Goal: Information Seeking & Learning: Understand process/instructions

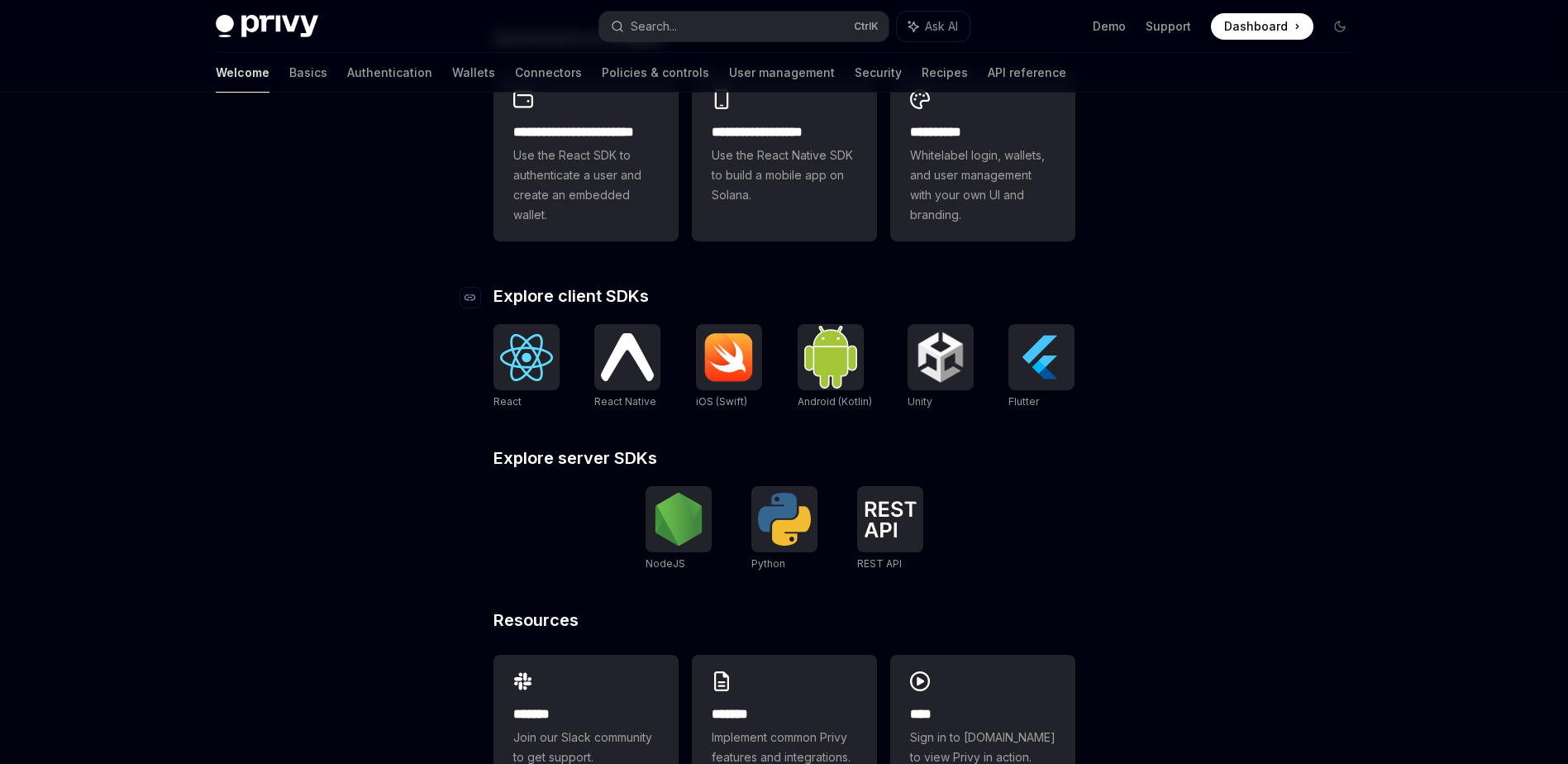
scroll to position [496, 0]
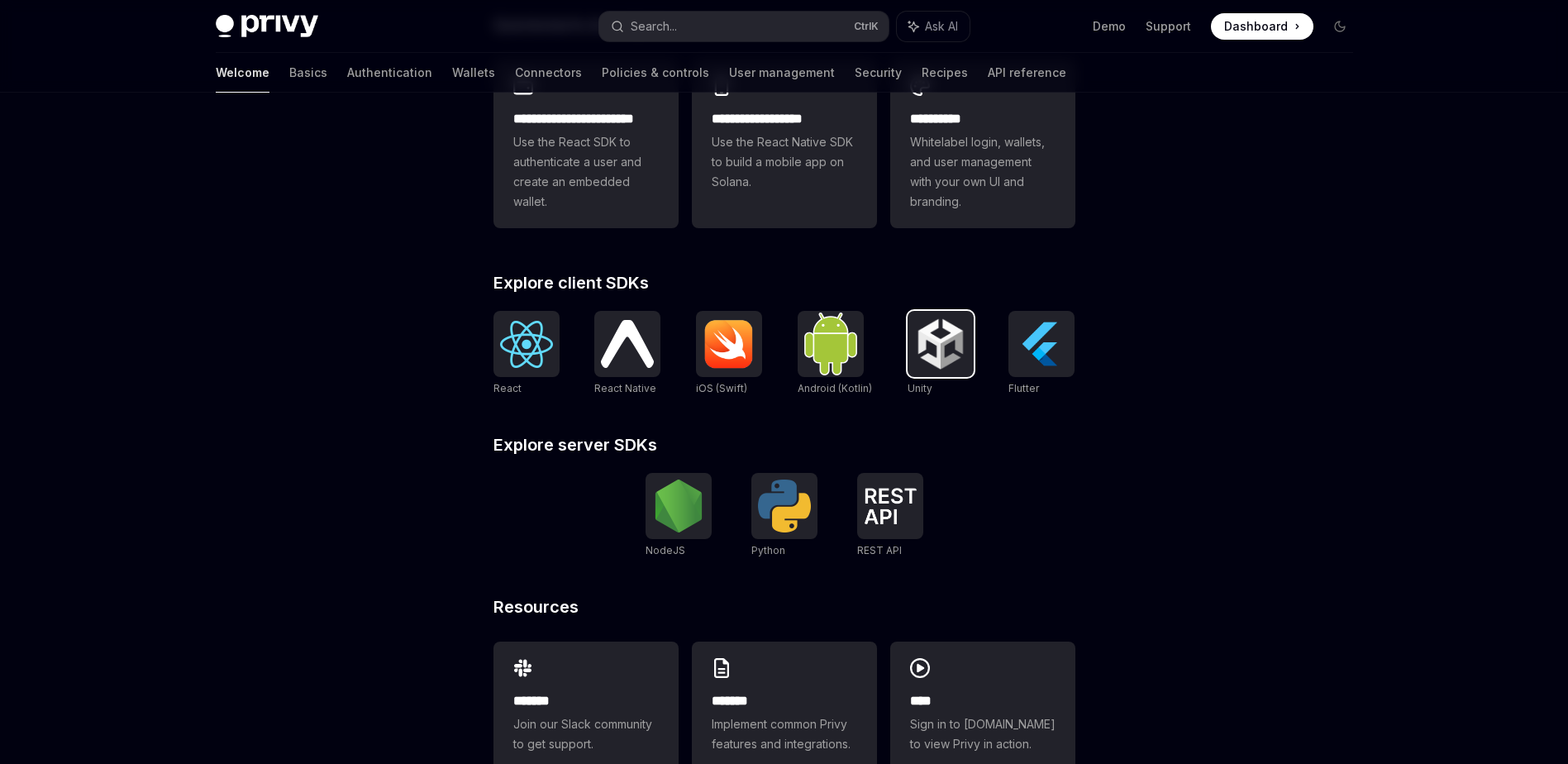
click at [923, 360] on img at bounding box center [941, 344] width 53 height 53
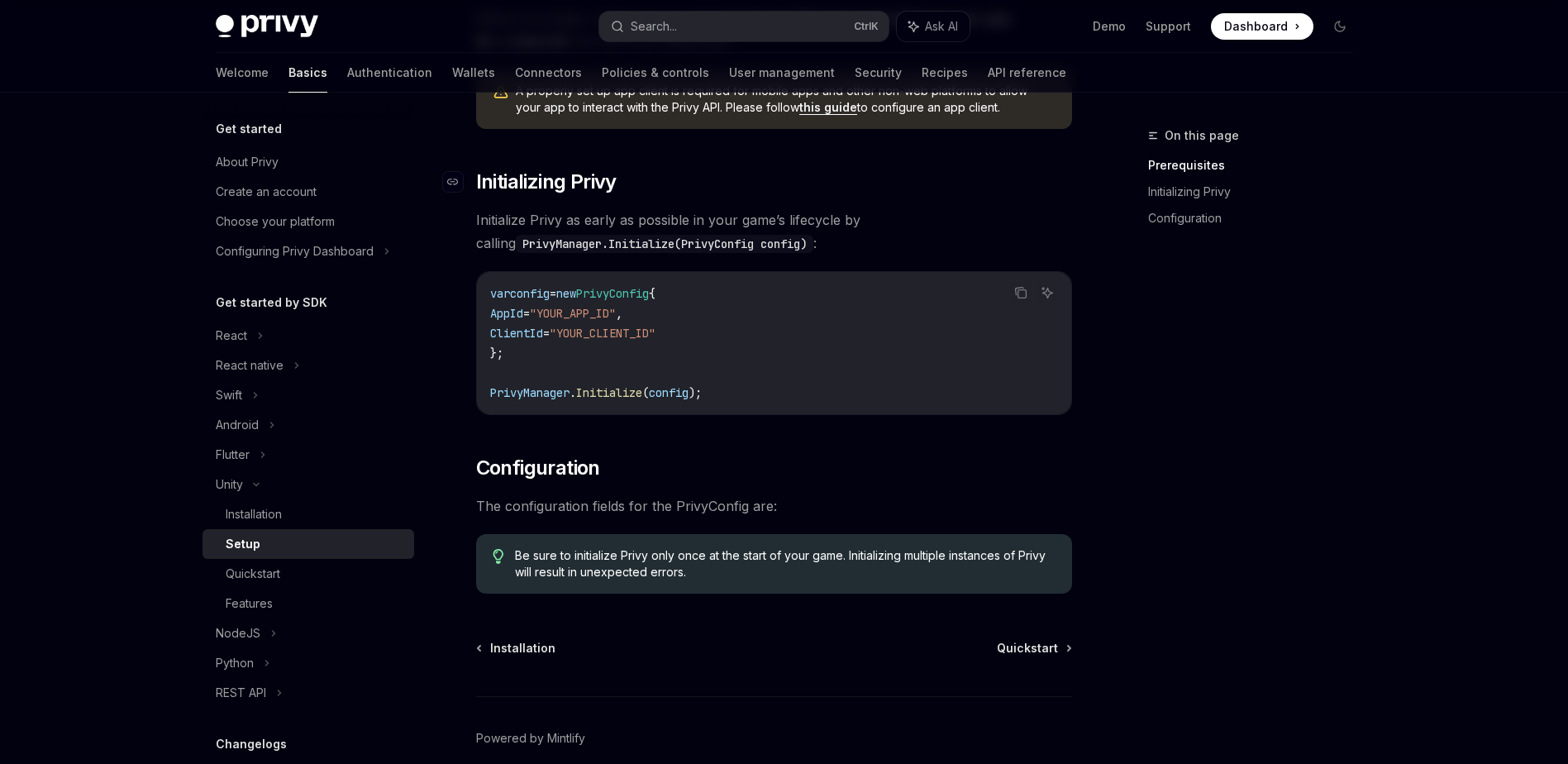
scroll to position [248, 0]
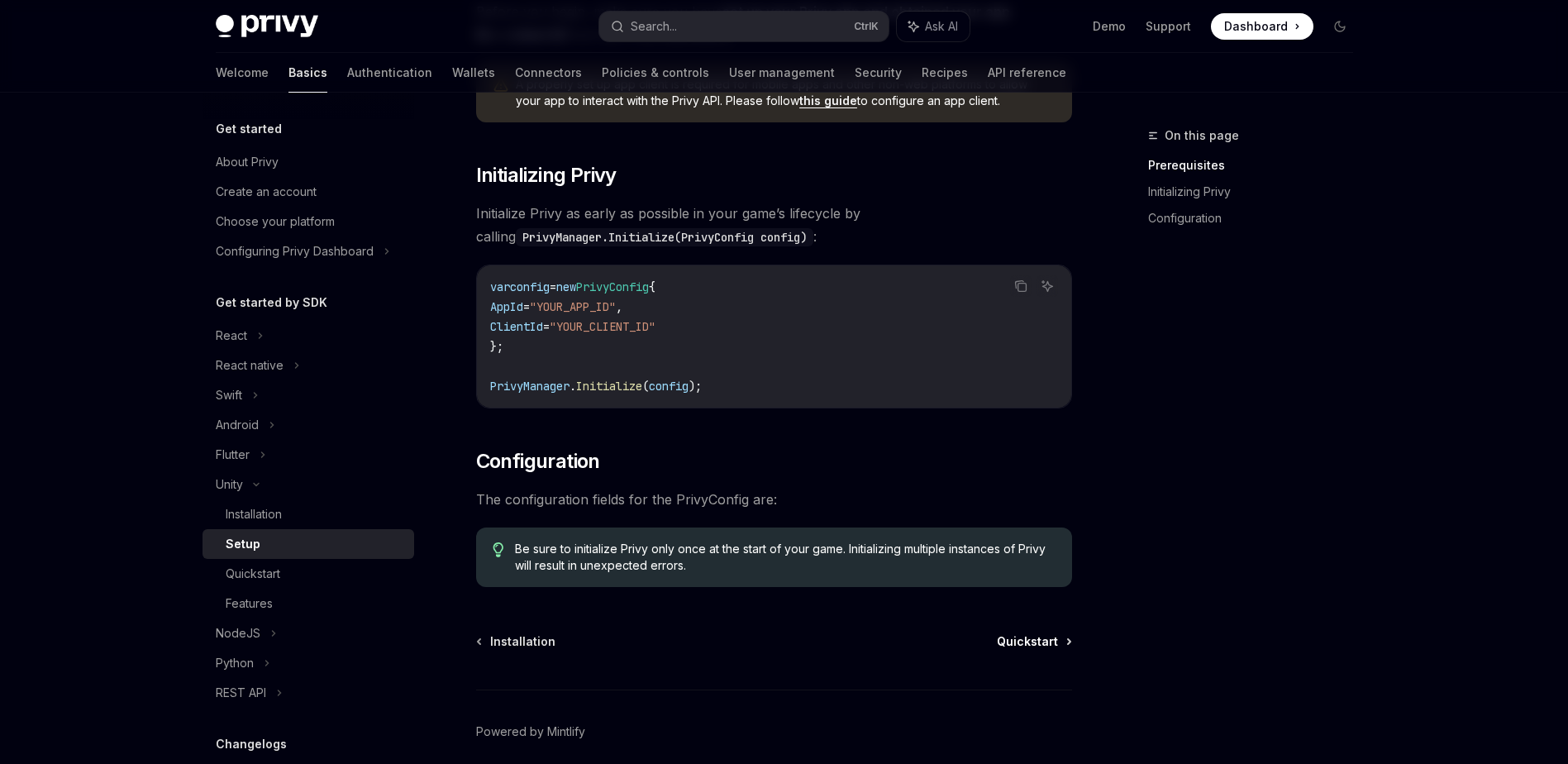
click at [1036, 639] on span "Quickstart" at bounding box center [1027, 642] width 61 height 17
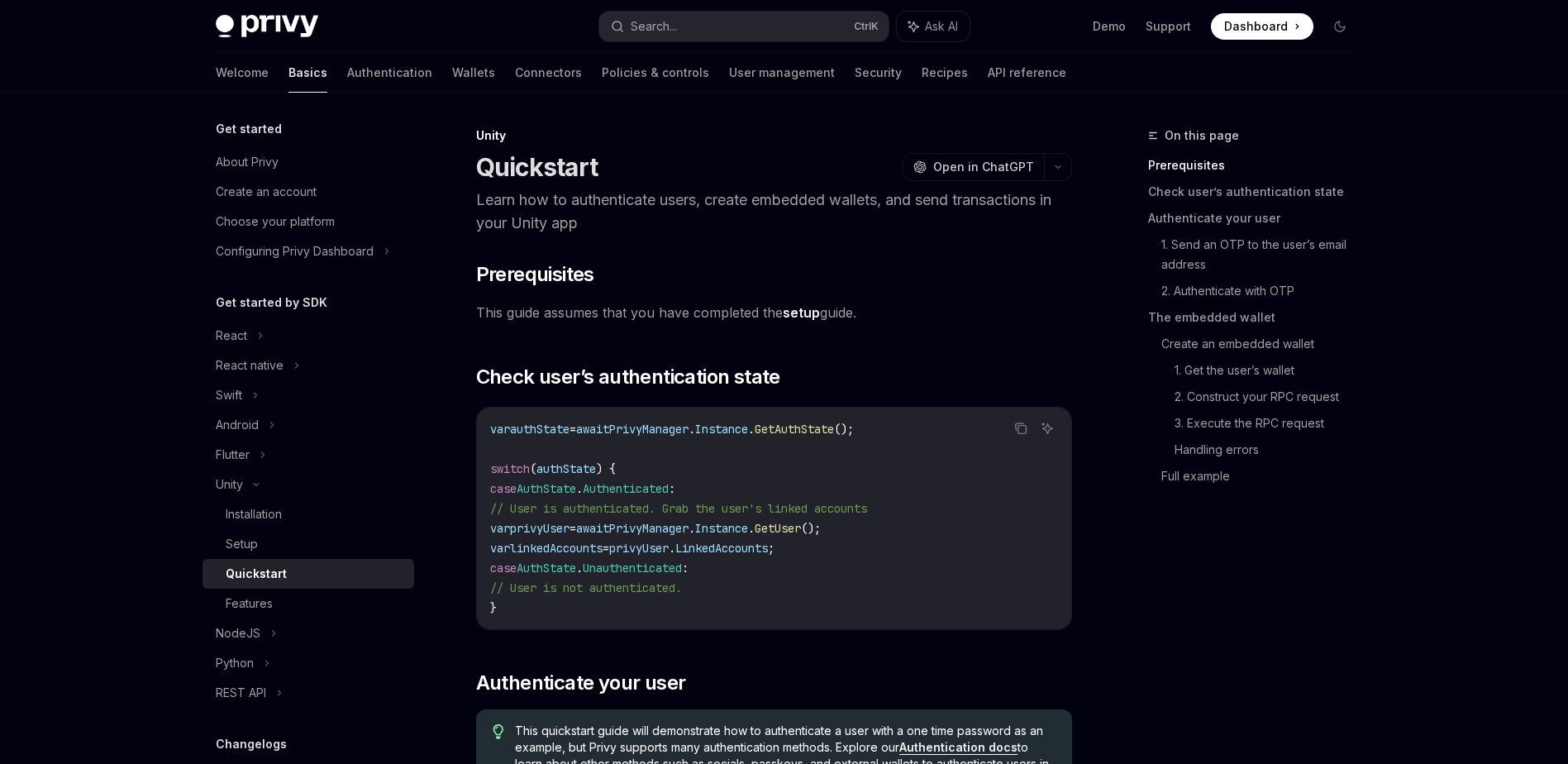
click at [240, 559] on link "Quickstart" at bounding box center [308, 574] width 211 height 30
click at [253, 546] on div "Setup" at bounding box center [241, 544] width 33 height 20
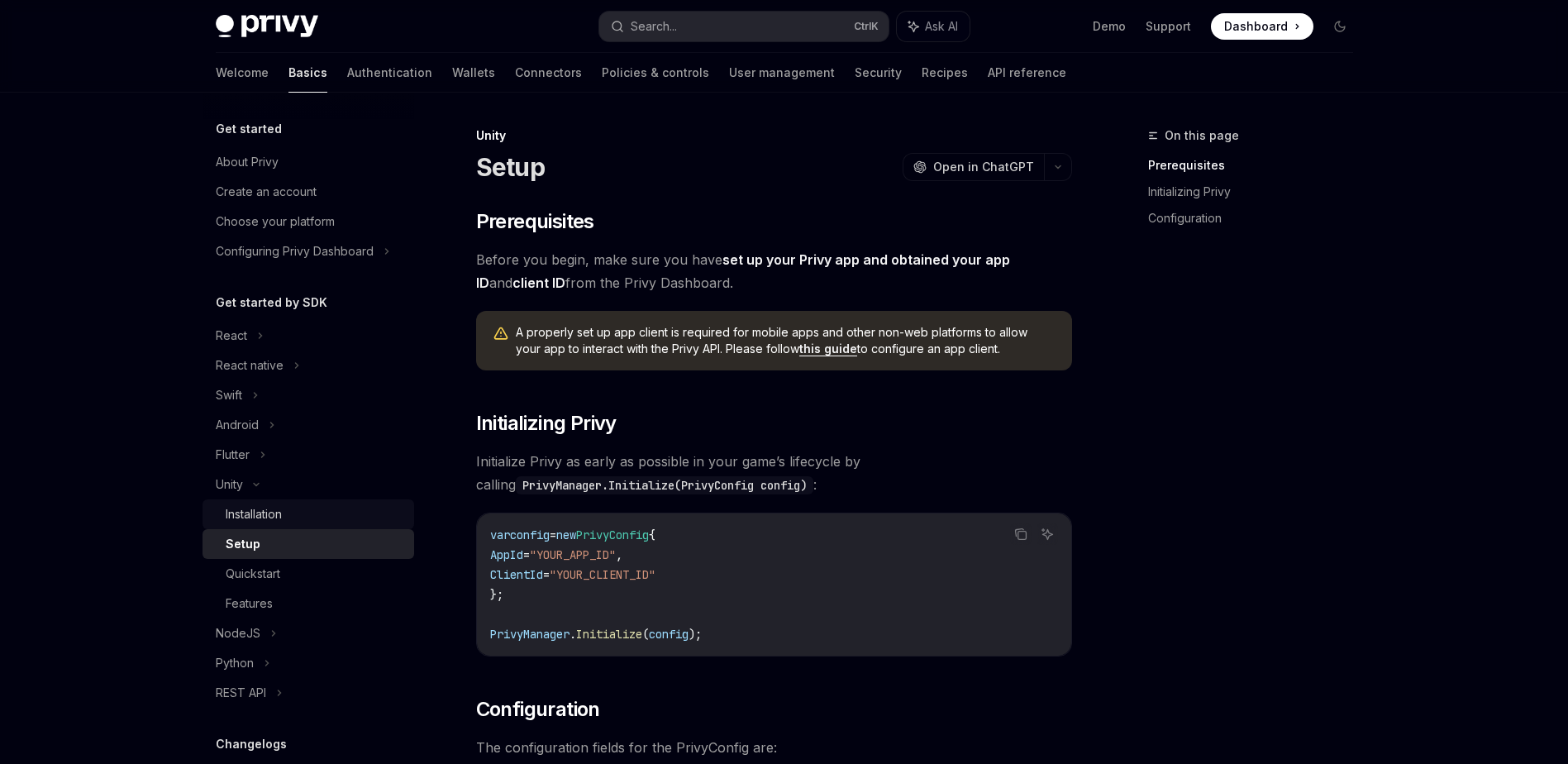
click at [286, 513] on div "Installation" at bounding box center [314, 514] width 179 height 20
type textarea "*"
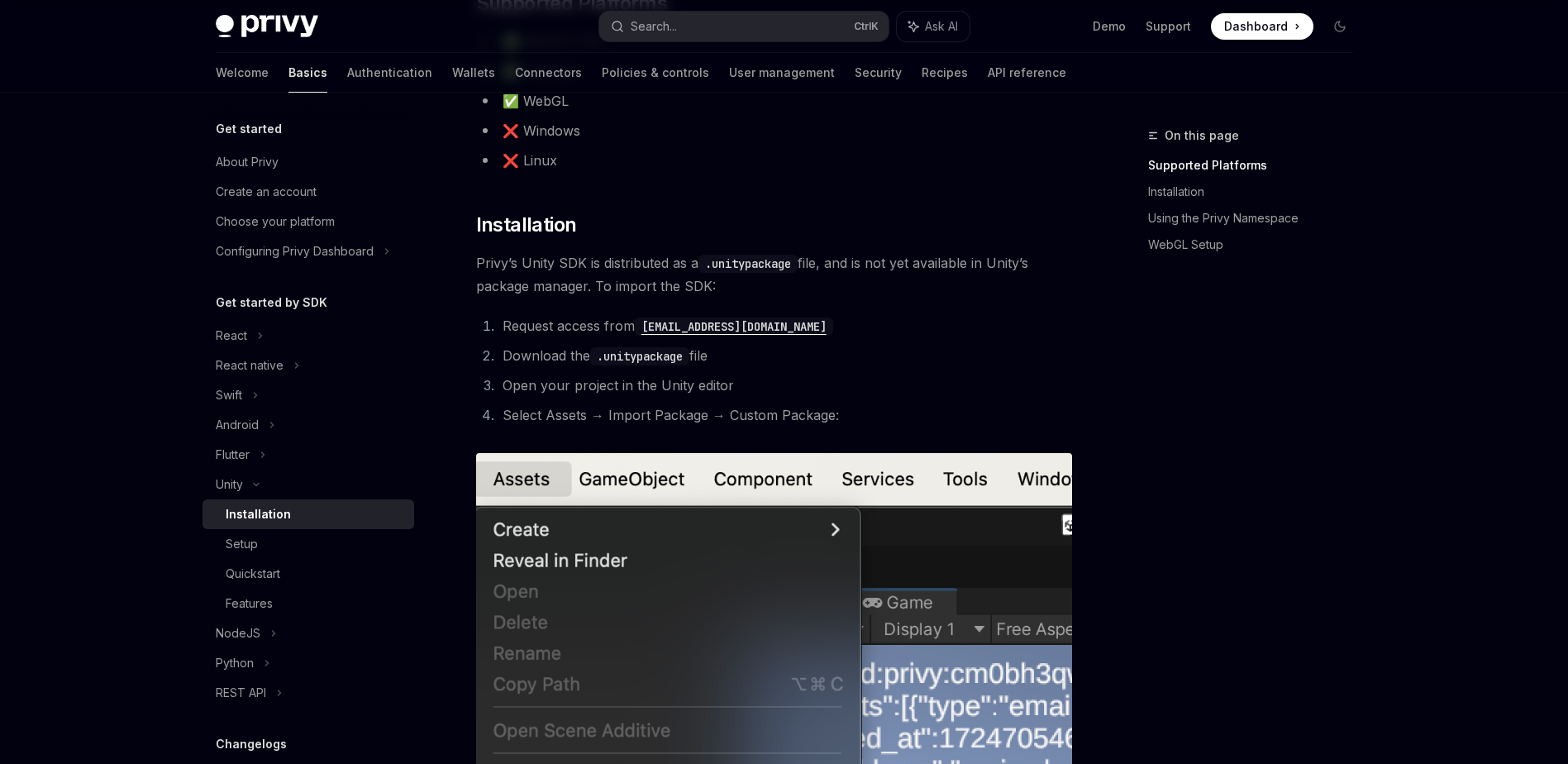
scroll to position [248, 0]
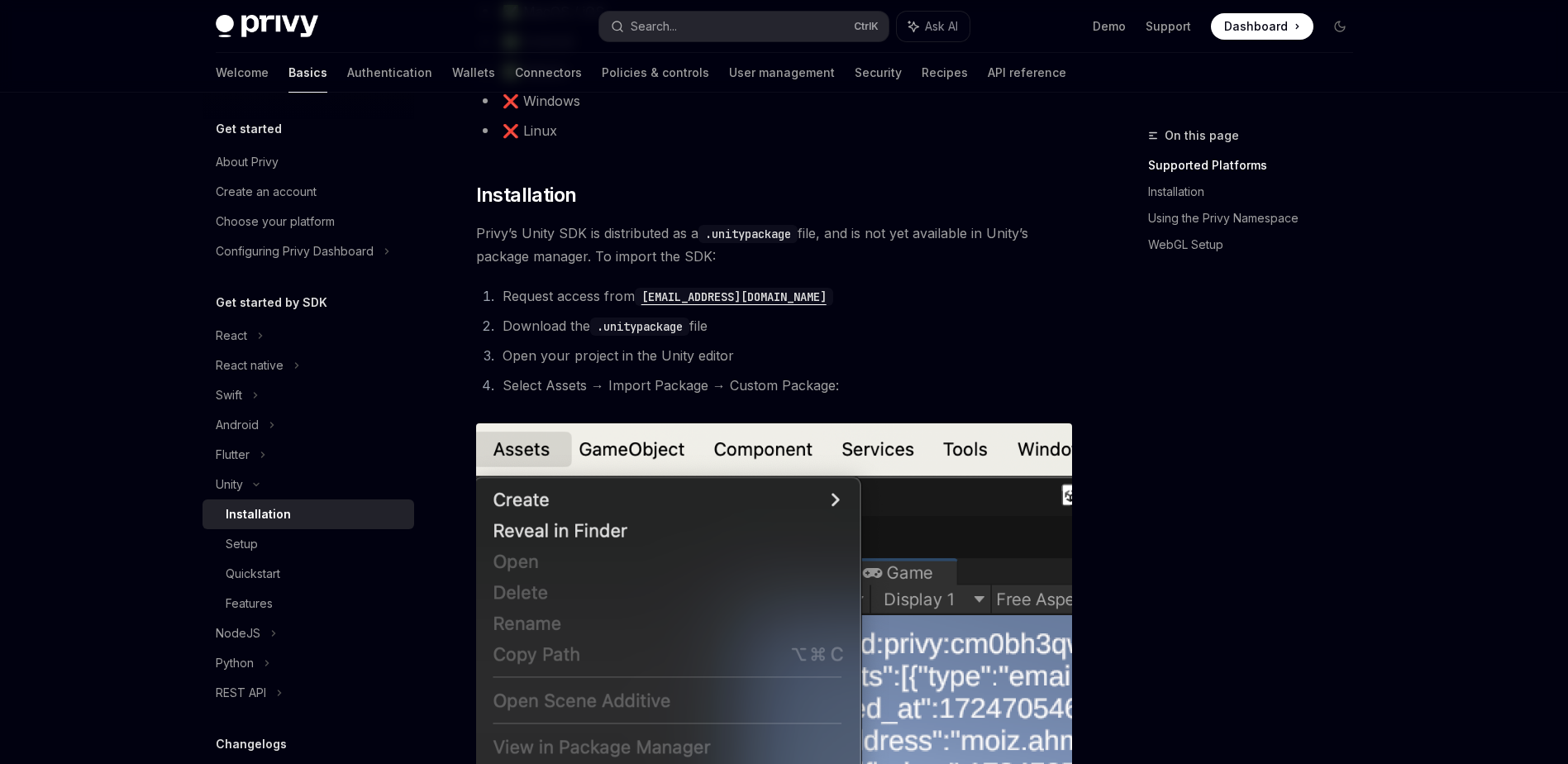
click at [837, 319] on li "Download the .unitypackage file" at bounding box center [785, 326] width 574 height 23
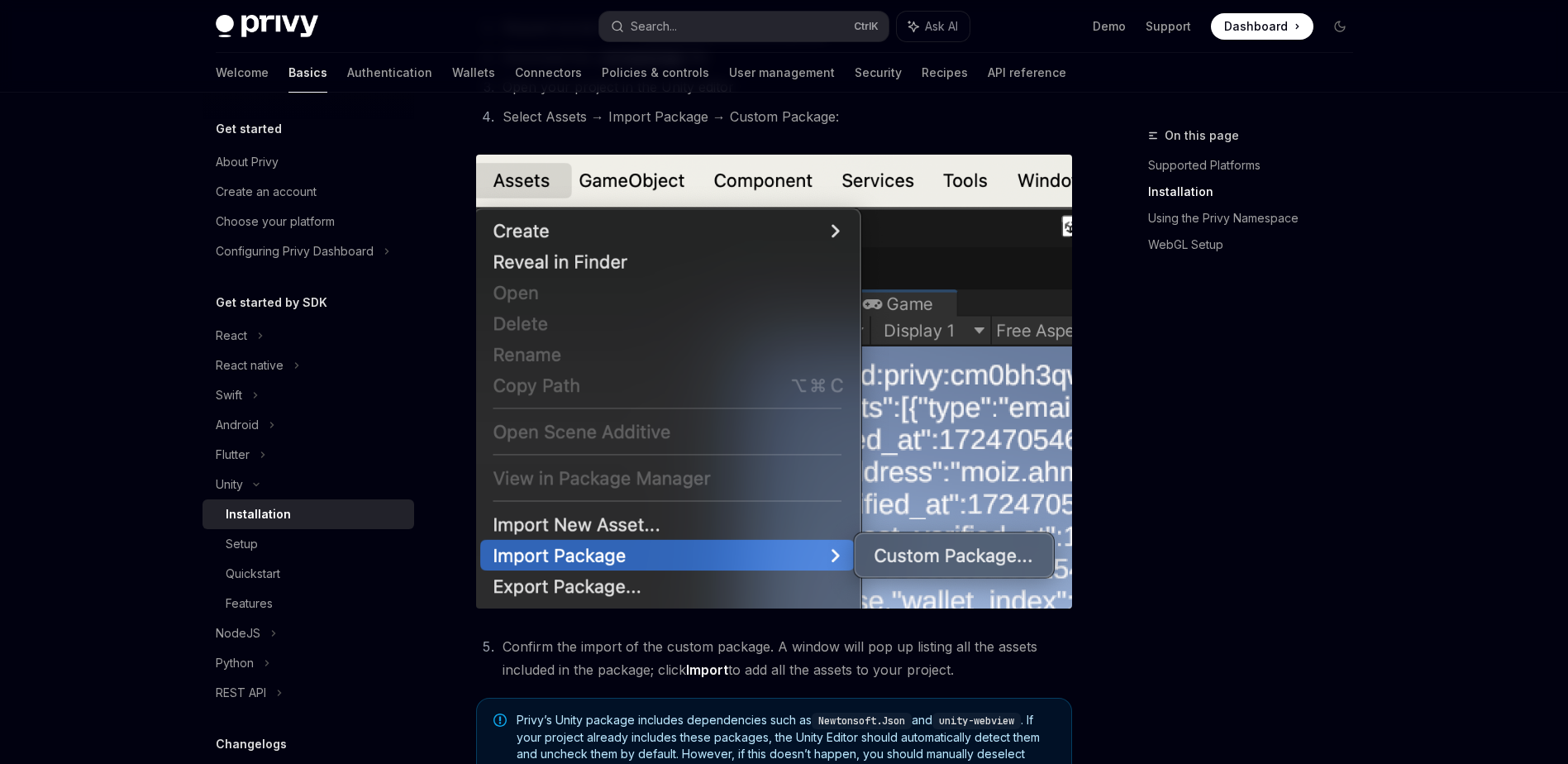
scroll to position [496, 0]
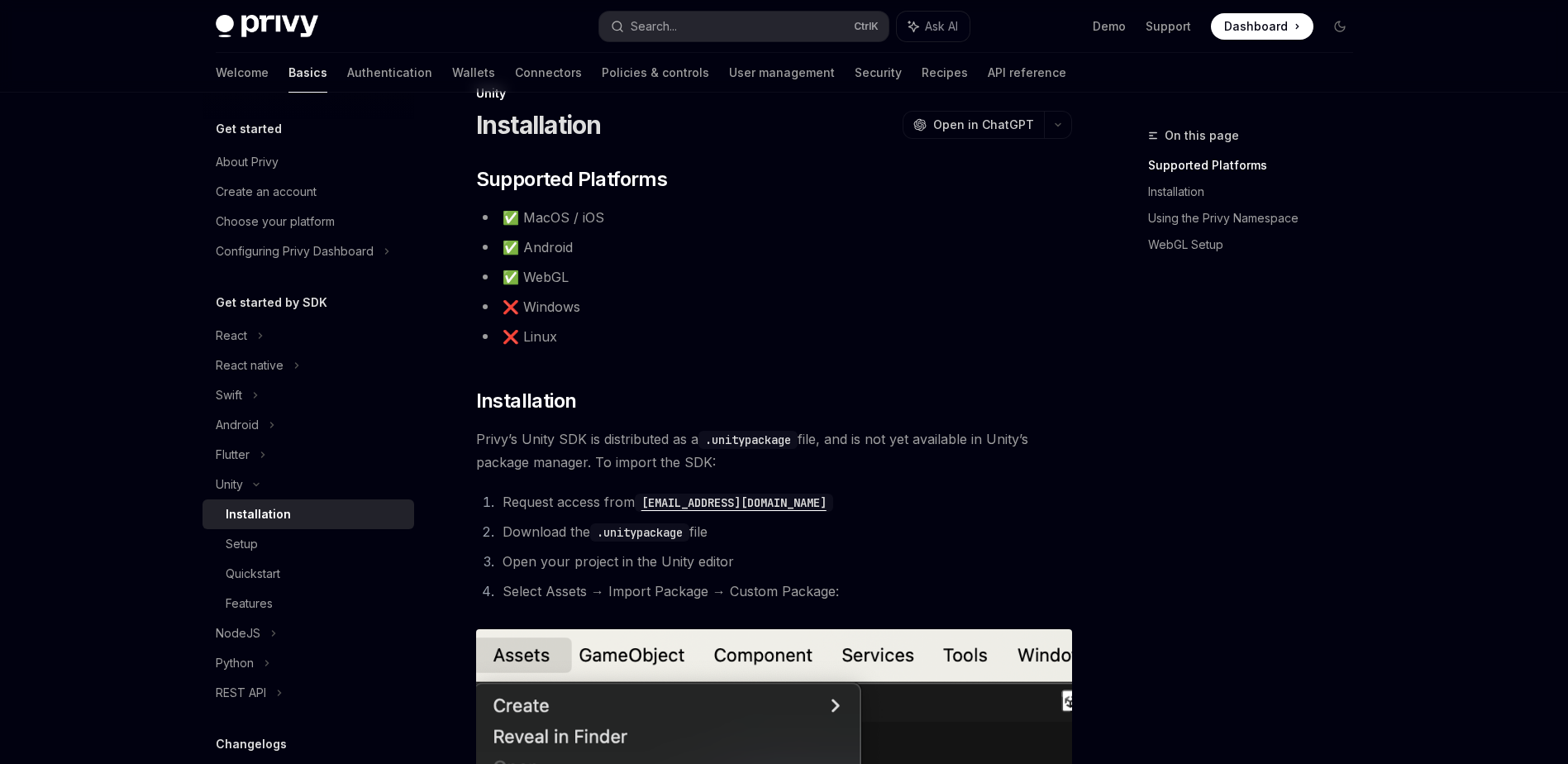
scroll to position [83, 0]
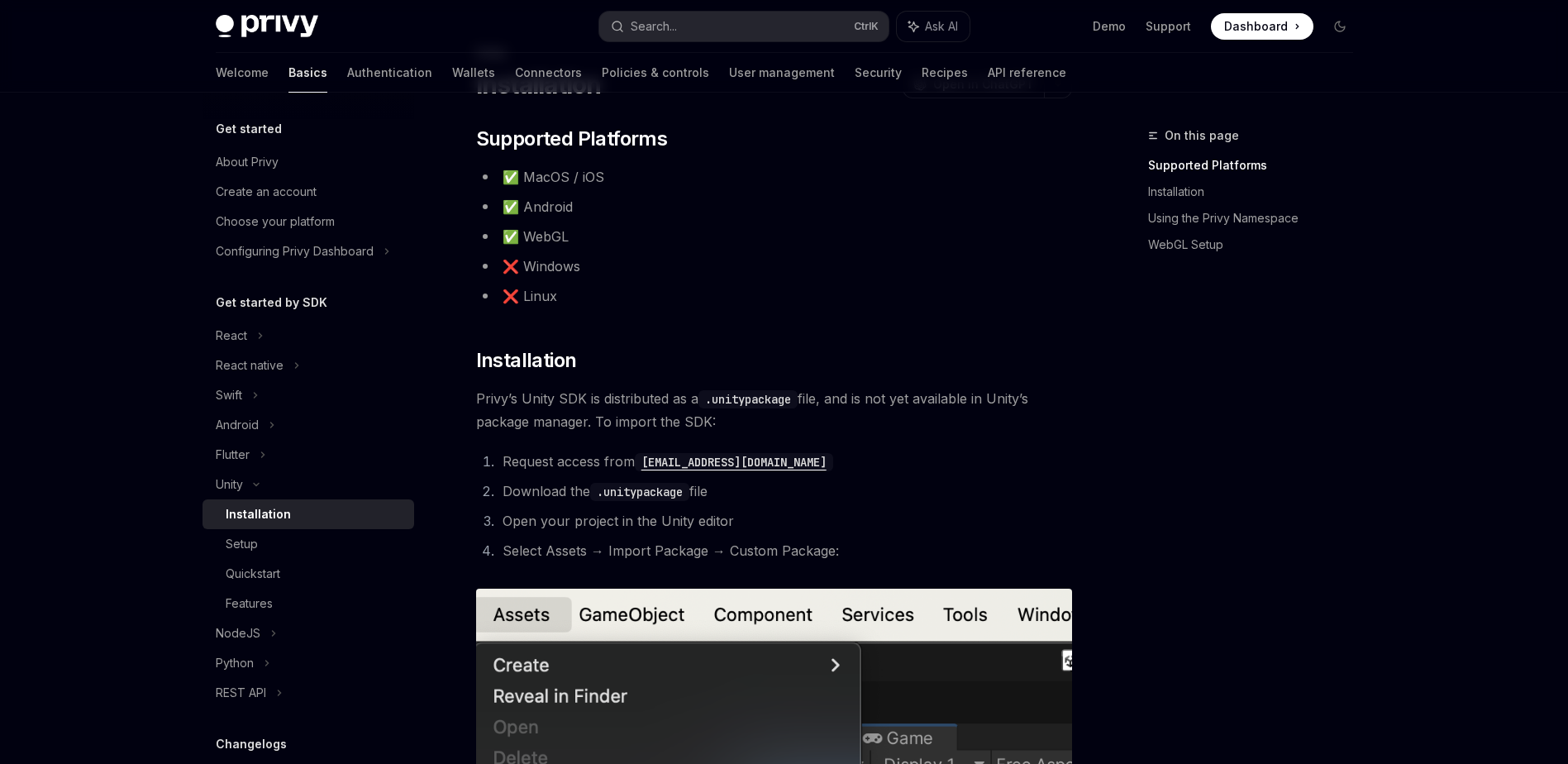
click at [693, 460] on code "[EMAIL_ADDRESS][DOMAIN_NAME]" at bounding box center [734, 462] width 198 height 19
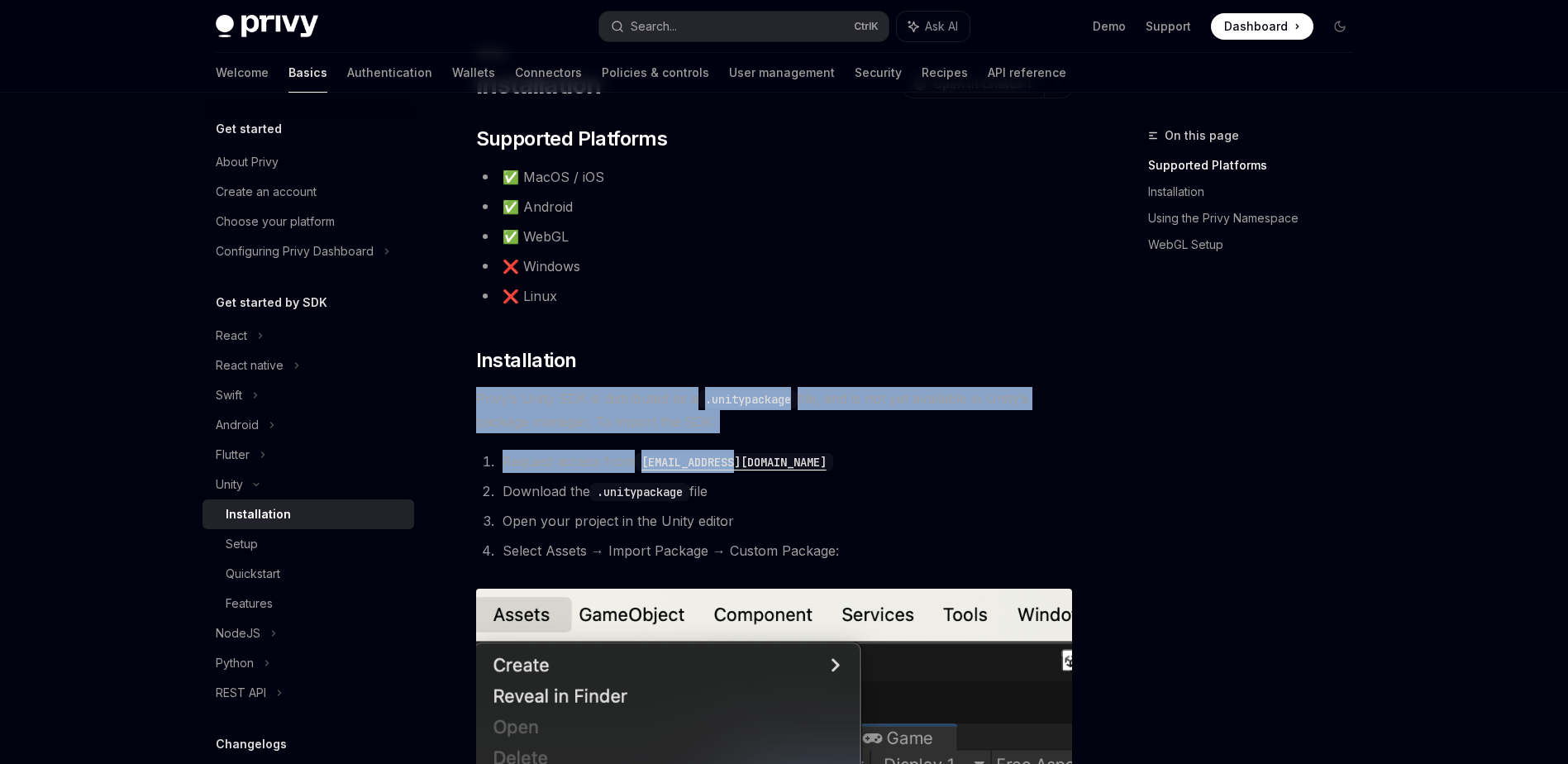
drag, startPoint x: 477, startPoint y: 399, endPoint x: 760, endPoint y: 464, distance: 290.4
drag, startPoint x: 760, startPoint y: 464, endPoint x: 662, endPoint y: 427, distance: 104.8
copy div "Privy’s Unity SDK is distributed as a .unitypackage file, and is not yet availa…"
